Goal: Task Accomplishment & Management: Use online tool/utility

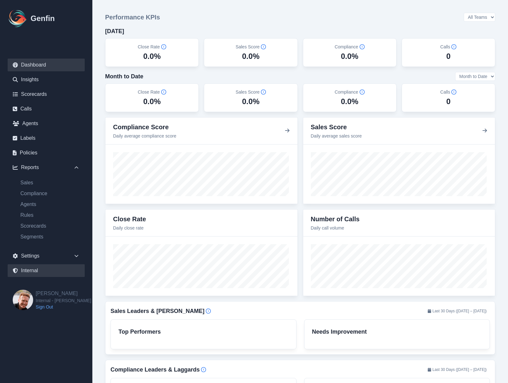
click at [31, 271] on link "Internal" at bounding box center [46, 270] width 77 height 13
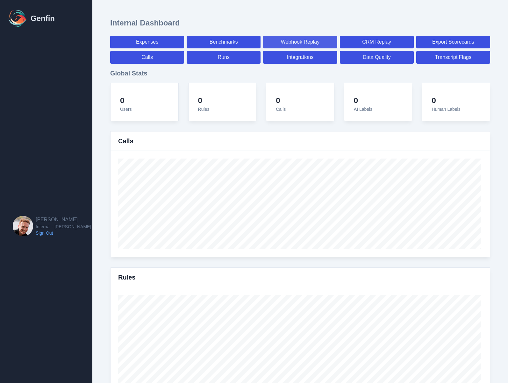
select select "paid"
select select "7"
select select "paid"
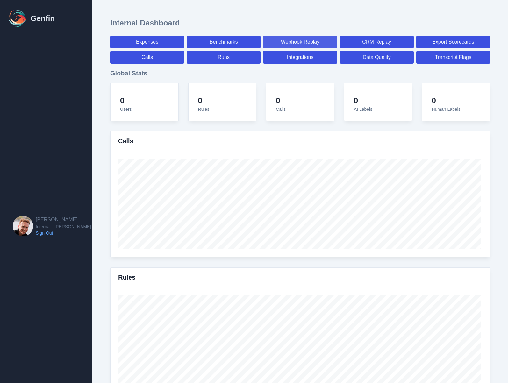
select select "7"
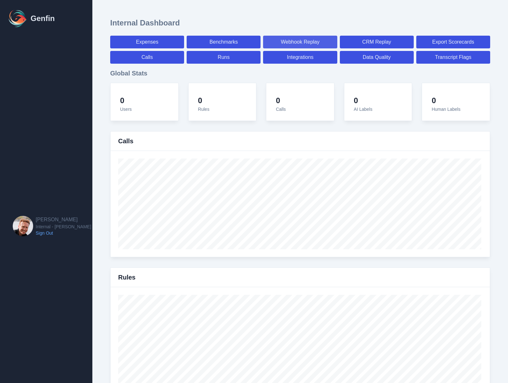
select select "7"
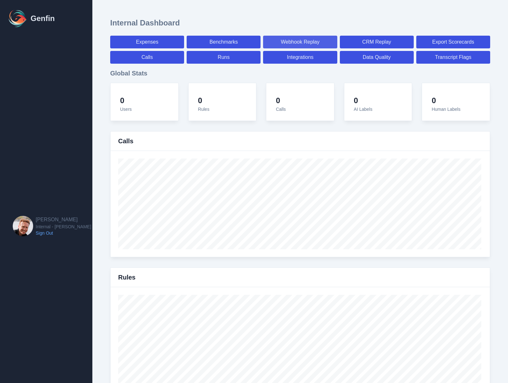
select select "7"
select select "paid"
select select "7"
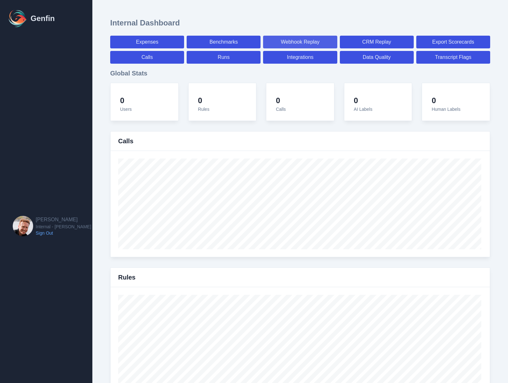
select select "7"
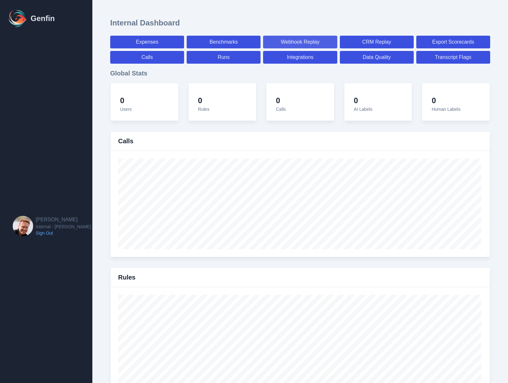
select select "7"
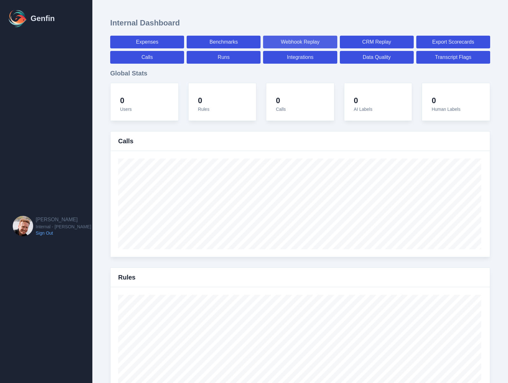
select select "7"
select select "paid"
select select "7"
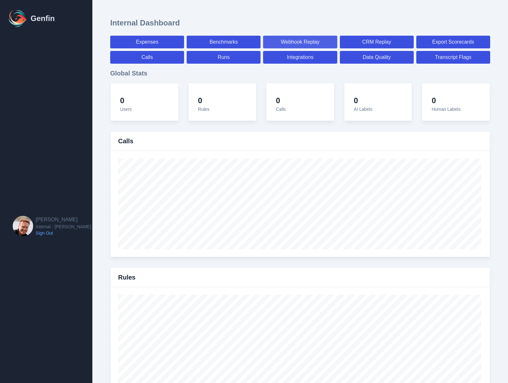
select select "paid"
select select "7"
select select "paid"
select select "7"
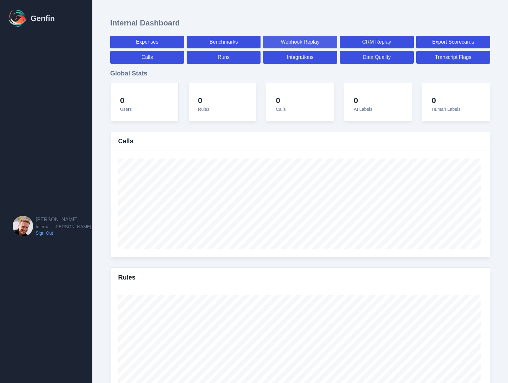
select select "7"
select select "paid"
select select "7"
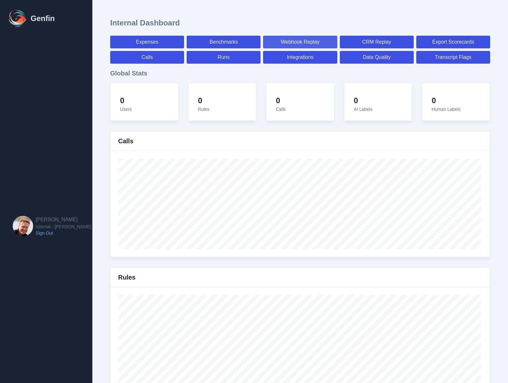
select select "7"
select select "paid"
select select "7"
select select "paid"
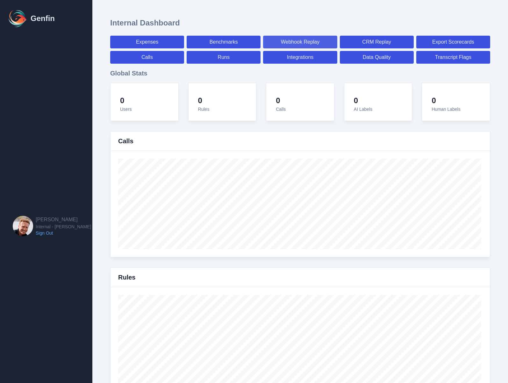
select select "7"
select select "paid"
select select "7"
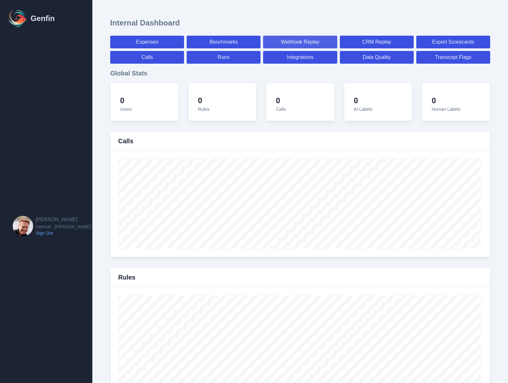
select select "7"
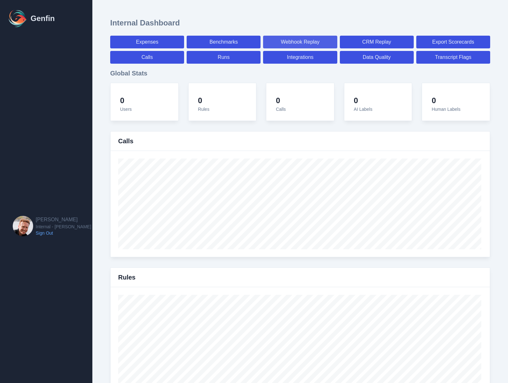
select select "paid"
select select "7"
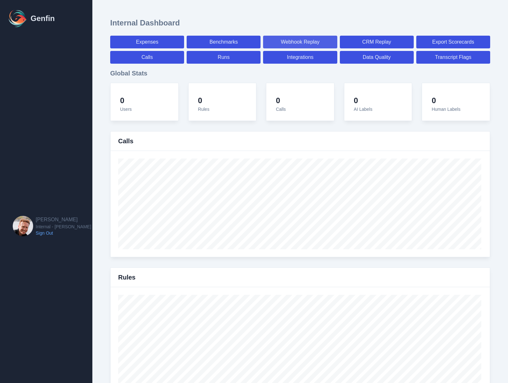
select select "paid"
select select "7"
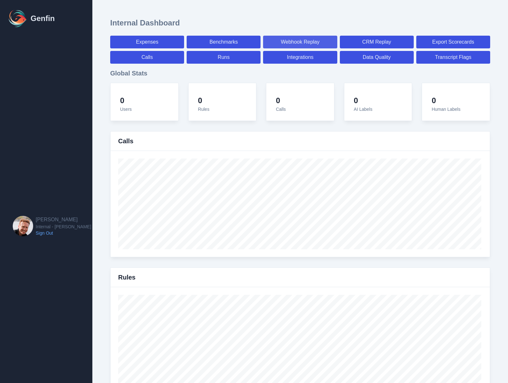
select select "7"
select select "paid"
select select "7"
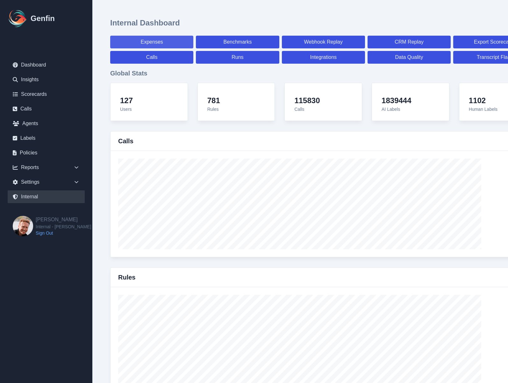
click at [185, 44] on link "Expenses" at bounding box center [151, 42] width 83 height 13
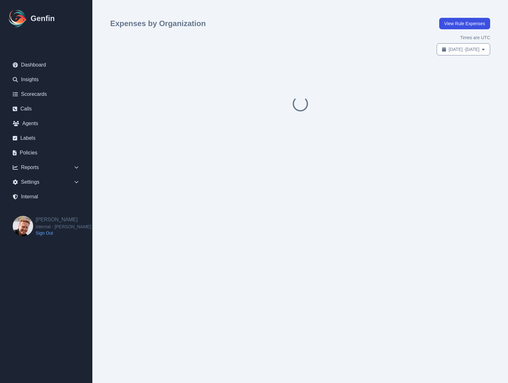
click at [456, 41] on div "Times are UTC [DATE] - [DATE]" at bounding box center [300, 44] width 380 height 21
click at [456, 46] on button "[DATE] - [DATE]" at bounding box center [462, 49] width 53 height 12
select select "8"
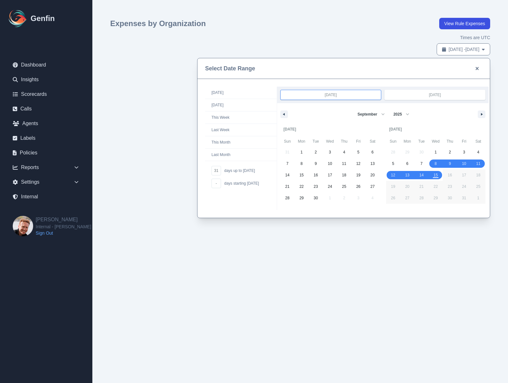
drag, startPoint x: 438, startPoint y: 163, endPoint x: 436, endPoint y: 173, distance: 10.4
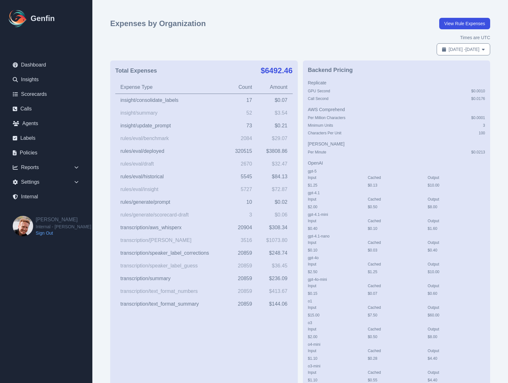
click at [460, 50] on span "[DATE] - [DATE]" at bounding box center [463, 49] width 31 height 6
select select "9"
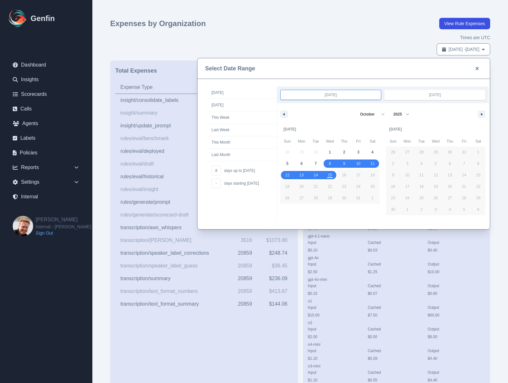
drag, startPoint x: 331, startPoint y: 163, endPoint x: 330, endPoint y: 174, distance: 11.1
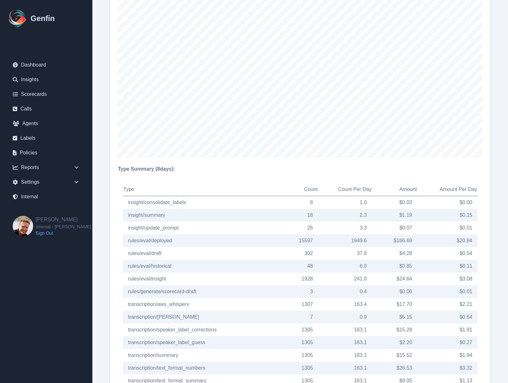
scroll to position [442, 0]
